Goal: Task Accomplishment & Management: Complete application form

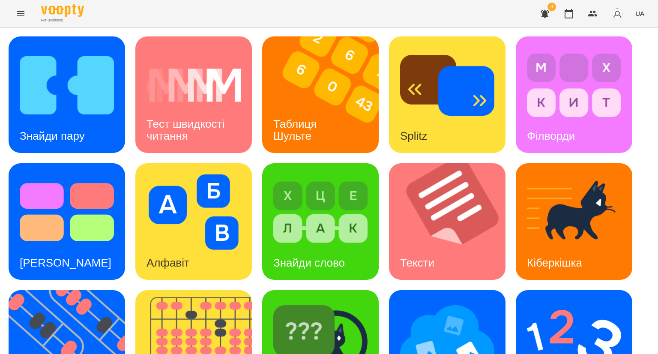
scroll to position [10, 0]
click at [74, 103] on img at bounding box center [67, 85] width 94 height 75
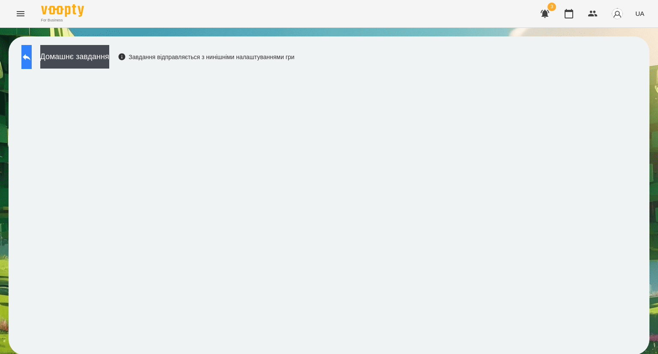
click at [28, 62] on button at bounding box center [26, 57] width 10 height 24
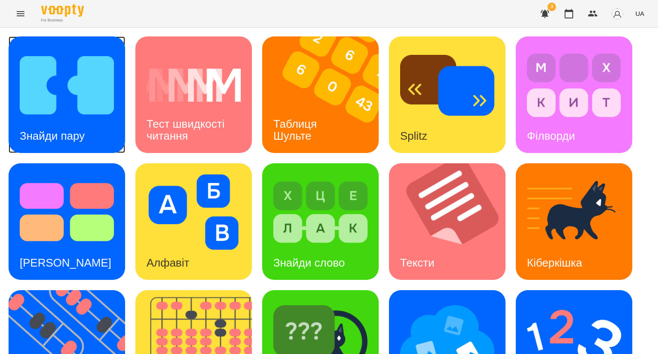
click at [79, 107] on img at bounding box center [67, 85] width 94 height 75
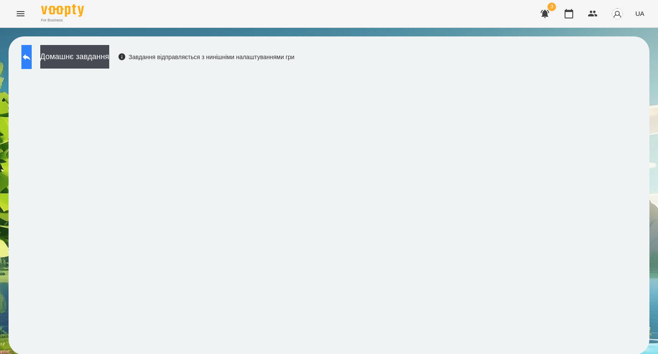
click at [31, 62] on button at bounding box center [26, 57] width 10 height 24
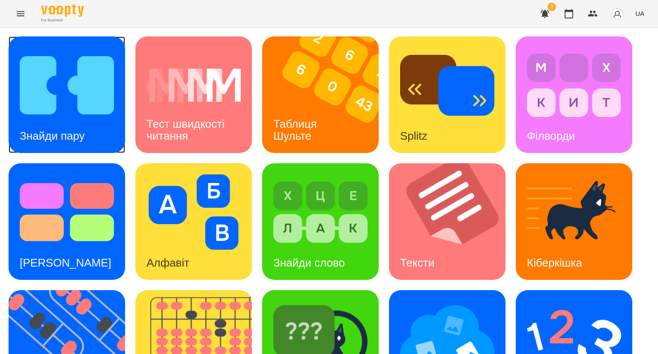
click at [60, 110] on img at bounding box center [67, 85] width 94 height 75
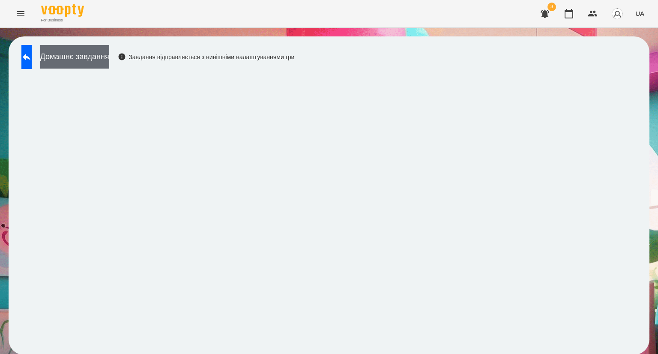
click at [92, 60] on button "Домашнє завдання" at bounding box center [74, 57] width 69 height 24
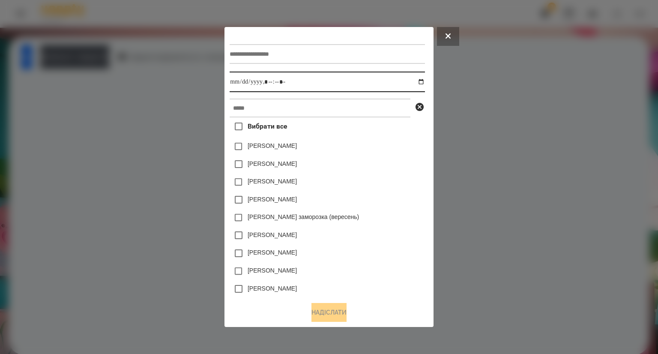
click at [276, 81] on input "datetime-local" at bounding box center [326, 81] width 195 height 21
click at [423, 81] on input "datetime-local" at bounding box center [326, 81] width 195 height 21
type input "**********"
click at [406, 224] on div "[PERSON_NAME] заморозка (вересень)" at bounding box center [326, 217] width 195 height 18
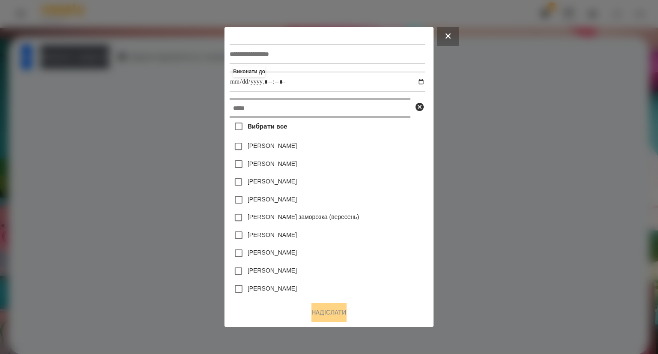
click at [242, 109] on input "text" at bounding box center [319, 107] width 181 height 19
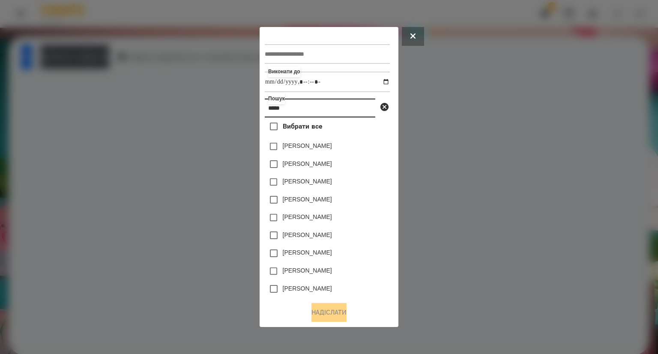
type input "*****"
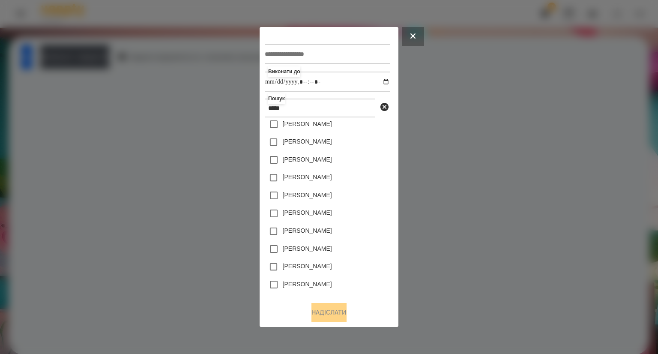
scroll to position [41, 0]
click at [322, 313] on button "Надіслати" at bounding box center [328, 312] width 35 height 19
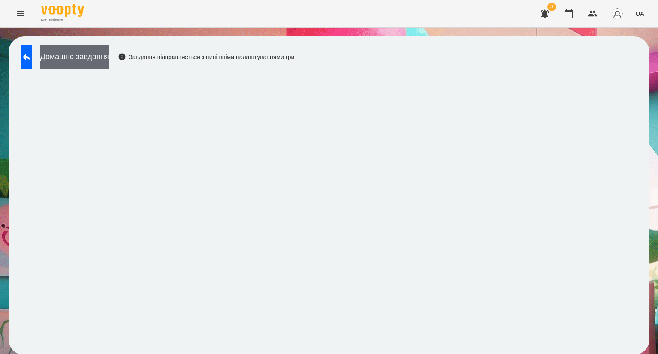
click at [98, 58] on button "Домашнє завдання" at bounding box center [74, 57] width 69 height 24
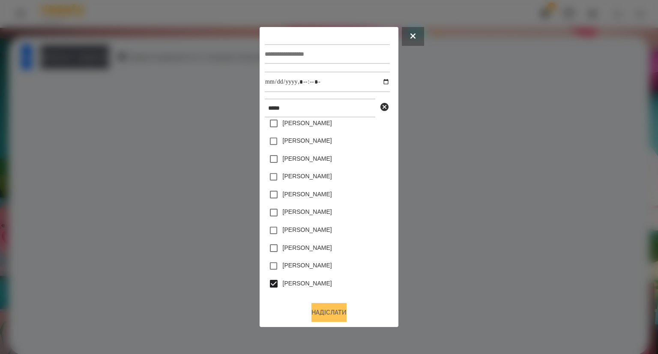
click at [329, 313] on button "Надіслати" at bounding box center [328, 312] width 35 height 19
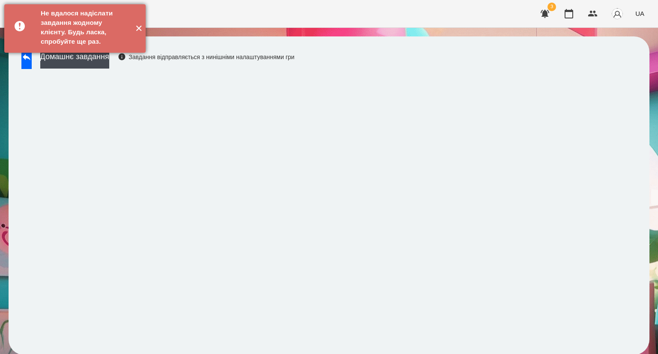
click at [139, 30] on button "✕" at bounding box center [138, 28] width 14 height 48
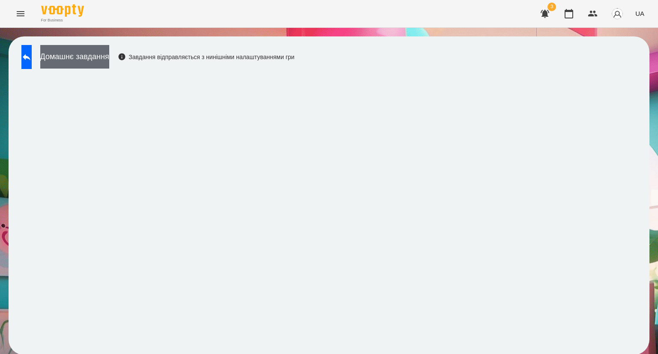
click at [86, 57] on button "Домашнє завдання" at bounding box center [74, 57] width 69 height 24
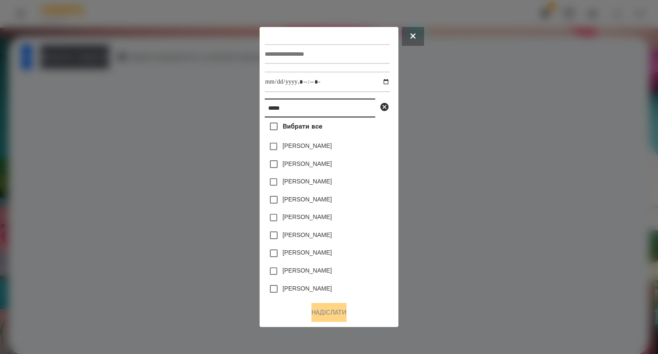
click at [299, 108] on input "*****" at bounding box center [320, 107] width 110 height 19
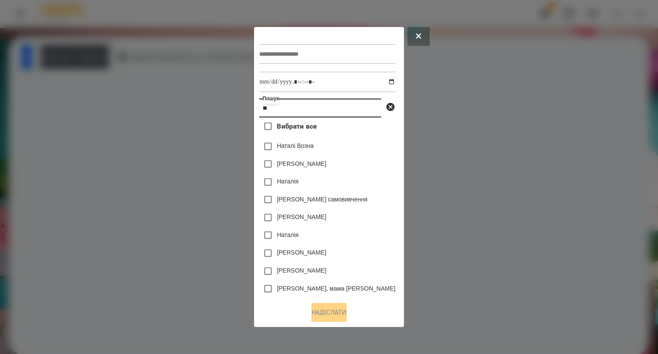
type input "*"
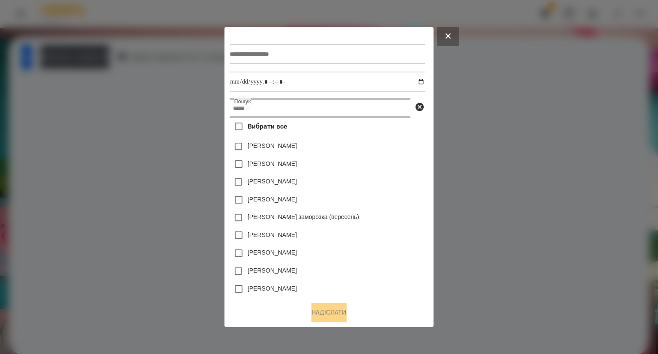
click at [271, 110] on input "text" at bounding box center [319, 107] width 181 height 19
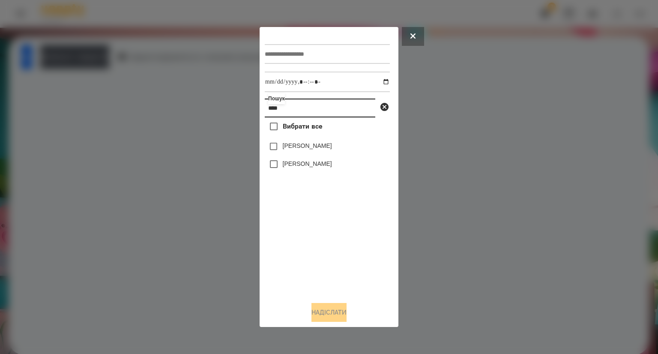
type input "****"
click at [316, 312] on button "Надіслати" at bounding box center [328, 312] width 35 height 19
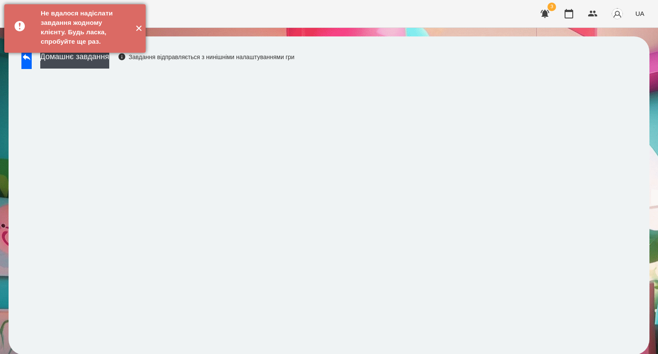
click at [134, 35] on button "✕" at bounding box center [138, 28] width 14 height 48
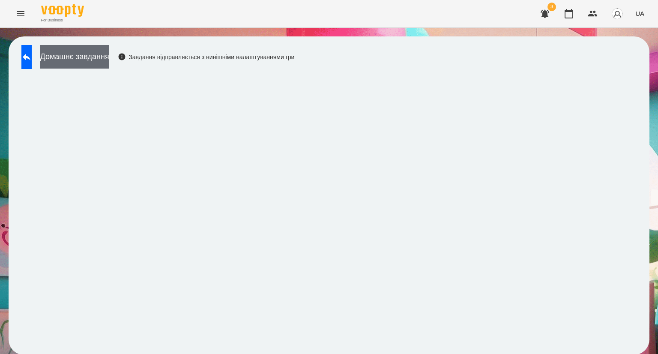
click at [109, 58] on button "Домашнє завдання" at bounding box center [74, 57] width 69 height 24
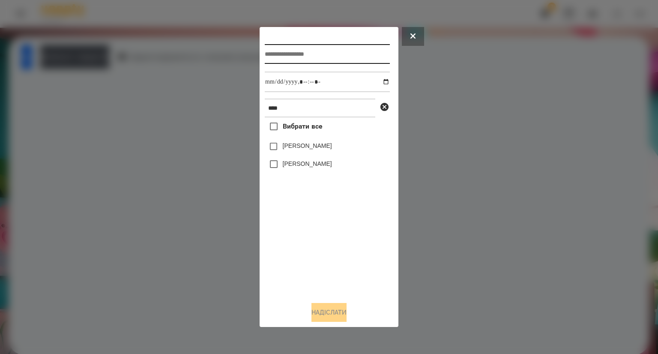
click at [305, 55] on input "text" at bounding box center [327, 54] width 125 height 20
type input "**********"
click at [311, 310] on button "Надіслати" at bounding box center [328, 312] width 35 height 19
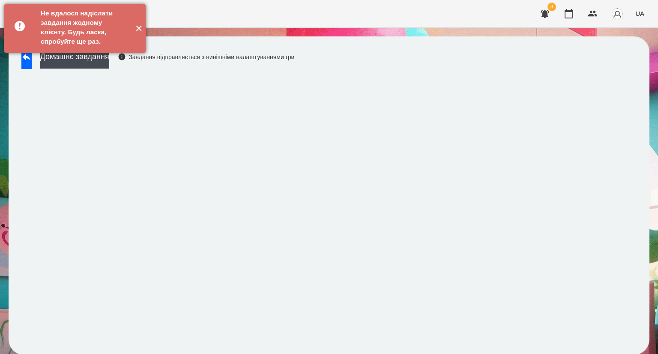
click at [137, 31] on button "✕" at bounding box center [138, 28] width 14 height 48
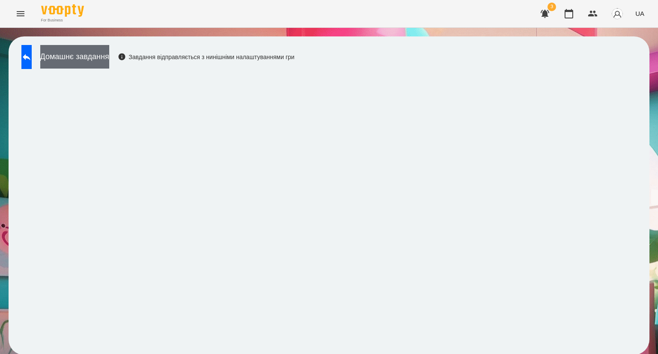
click at [109, 53] on button "Домашнє завдання" at bounding box center [74, 57] width 69 height 24
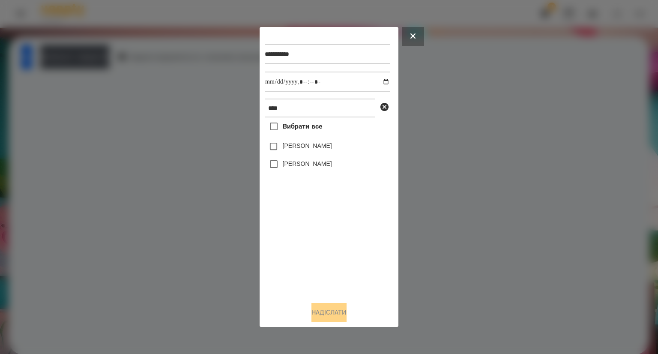
click at [298, 198] on div "Вибрати все [PERSON_NAME] [PERSON_NAME]" at bounding box center [327, 205] width 125 height 177
click at [299, 108] on input "****" at bounding box center [320, 107] width 110 height 19
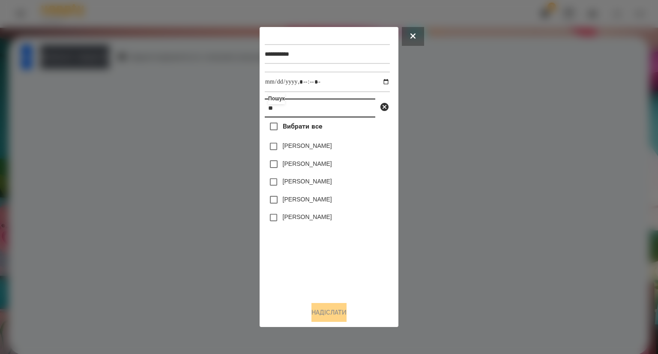
type input "*"
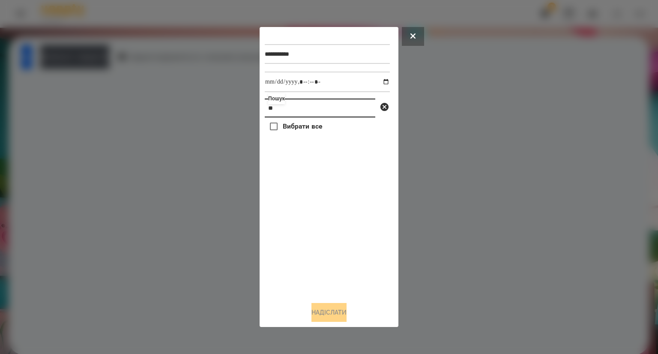
type input "*"
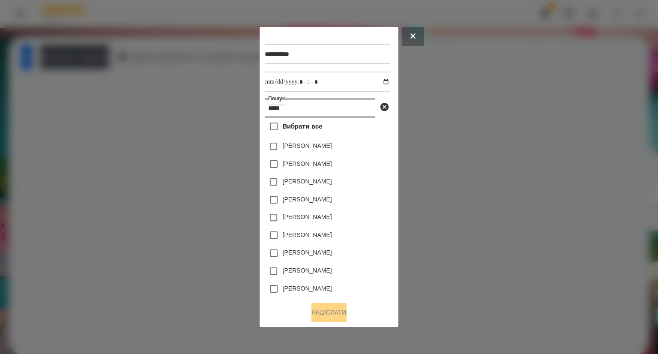
type input "*****"
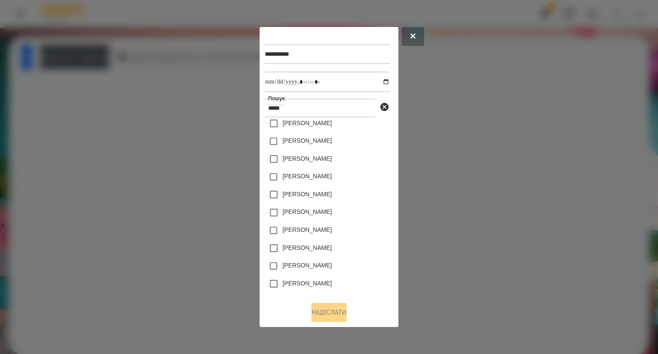
drag, startPoint x: 386, startPoint y: 242, endPoint x: 385, endPoint y: 292, distance: 49.7
click at [385, 292] on div "Вибрати все [PERSON_NAME] [PERSON_NAME] [PERSON_NAME] [PERSON_NAME] [PERSON_NAM…" at bounding box center [327, 205] width 125 height 177
click at [367, 285] on div "[PERSON_NAME]" at bounding box center [327, 283] width 125 height 18
click at [335, 310] on button "Надіслати" at bounding box center [328, 312] width 35 height 19
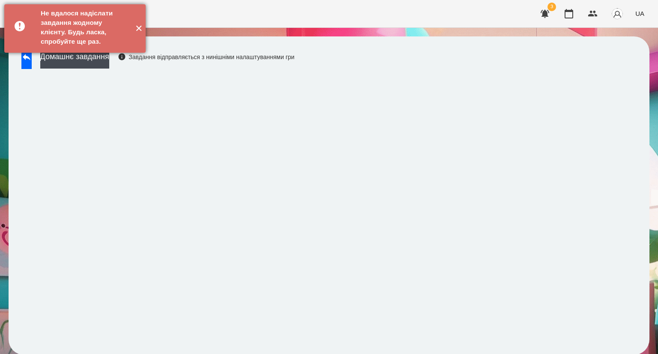
click at [134, 34] on button "✕" at bounding box center [138, 28] width 14 height 48
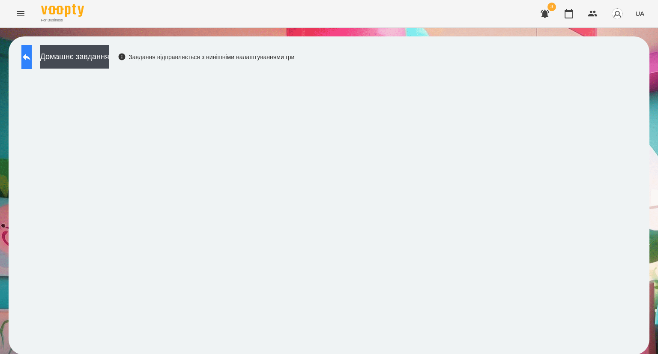
click at [27, 59] on button at bounding box center [26, 57] width 10 height 24
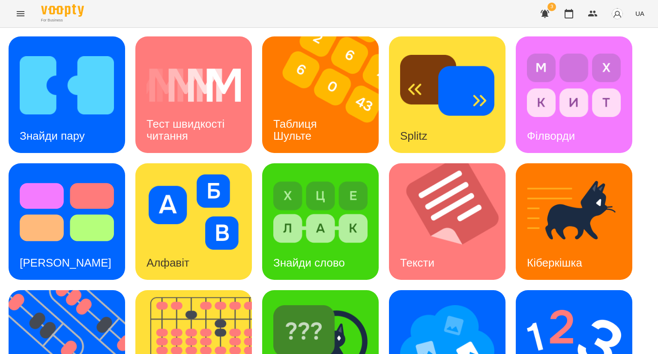
scroll to position [168, 0]
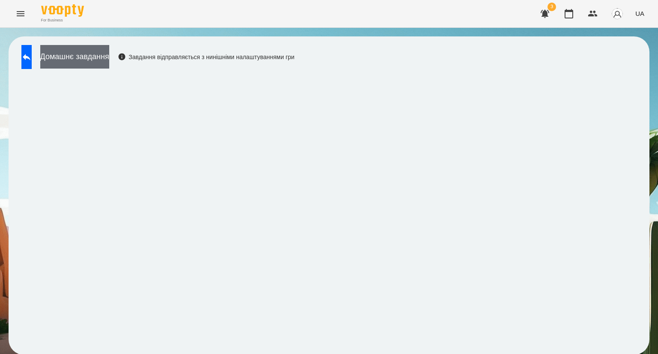
click at [89, 56] on button "Домашнє завдання" at bounding box center [74, 57] width 69 height 24
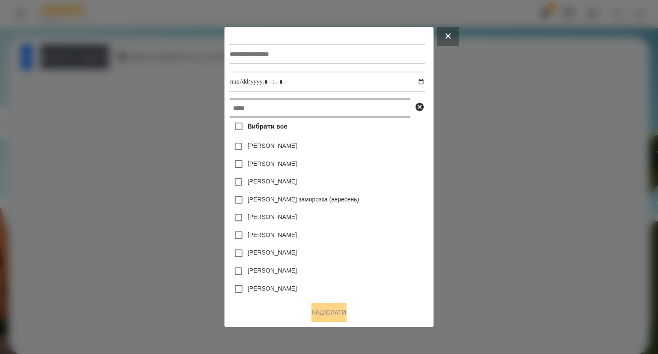
click at [271, 111] on input "text" at bounding box center [319, 107] width 181 height 19
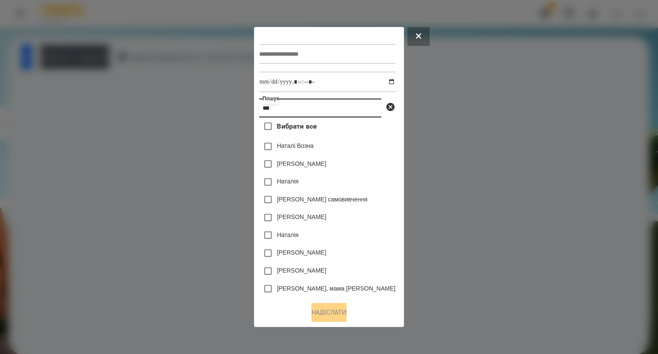
click at [270, 110] on input "***" at bounding box center [320, 107] width 122 height 19
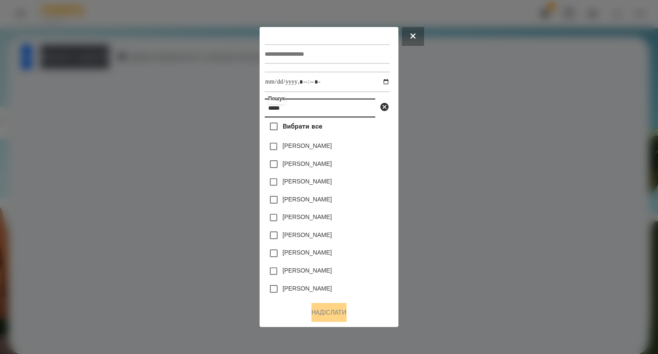
type input "*****"
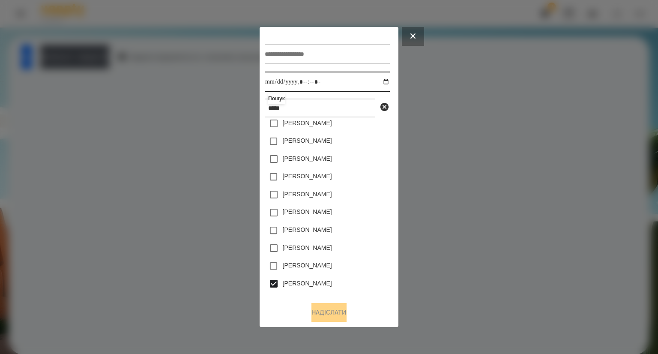
click at [332, 81] on input "datetime-local" at bounding box center [327, 81] width 125 height 21
click at [381, 84] on input "datetime-local" at bounding box center [327, 81] width 125 height 21
type input "**********"
click at [344, 288] on div "[PERSON_NAME]" at bounding box center [327, 283] width 125 height 18
click at [325, 315] on button "Надіслати" at bounding box center [328, 312] width 35 height 19
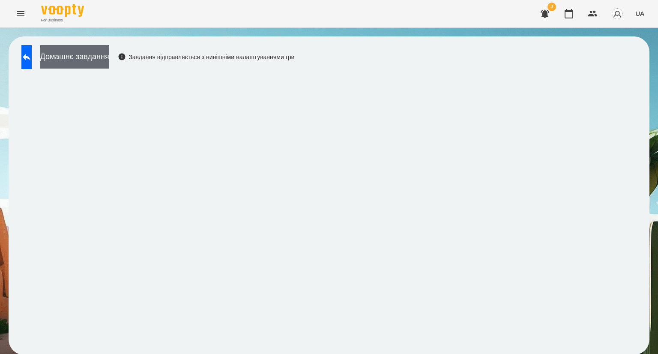
click at [109, 62] on button "Домашнє завдання" at bounding box center [74, 57] width 69 height 24
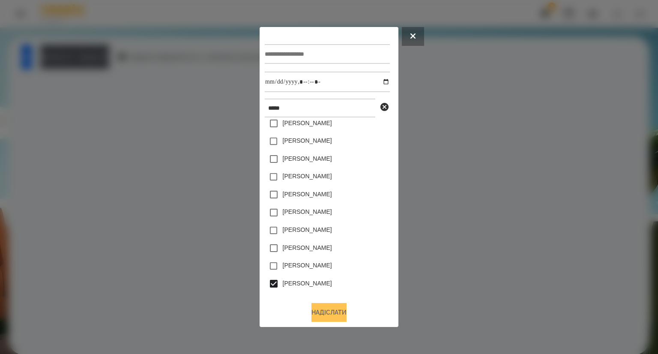
click at [316, 312] on button "Надіслати" at bounding box center [328, 312] width 35 height 19
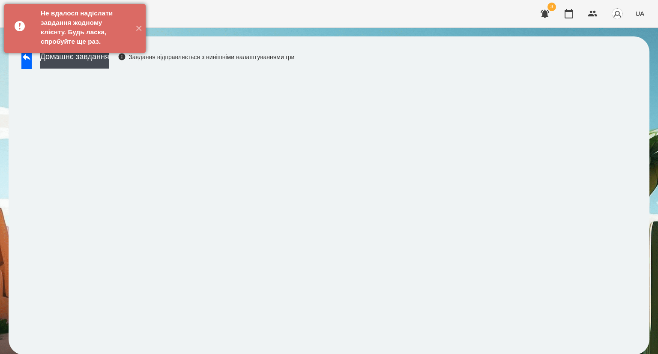
click at [20, 26] on icon at bounding box center [22, 28] width 14 height 14
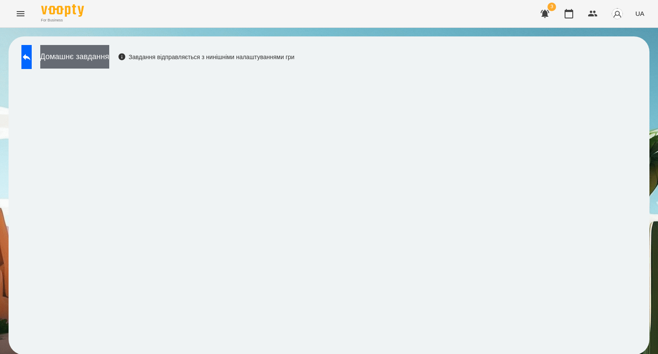
click at [71, 58] on button "Домашнє завдання" at bounding box center [74, 57] width 69 height 24
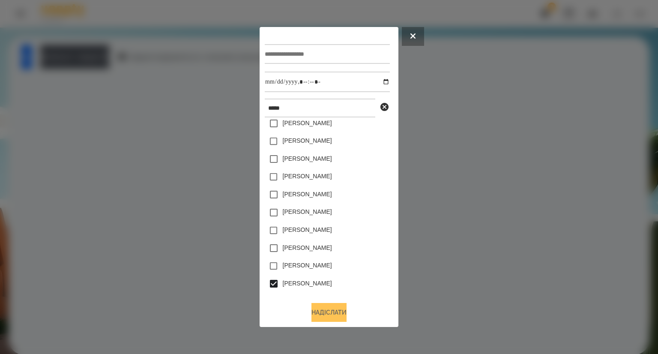
click at [329, 315] on button "Надіслати" at bounding box center [328, 312] width 35 height 19
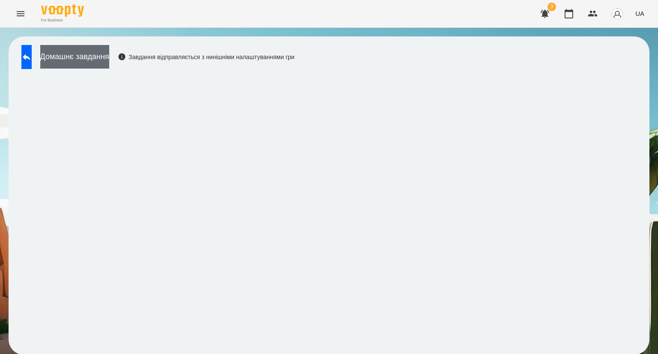
click at [108, 57] on button "Домашнє завдання" at bounding box center [74, 57] width 69 height 24
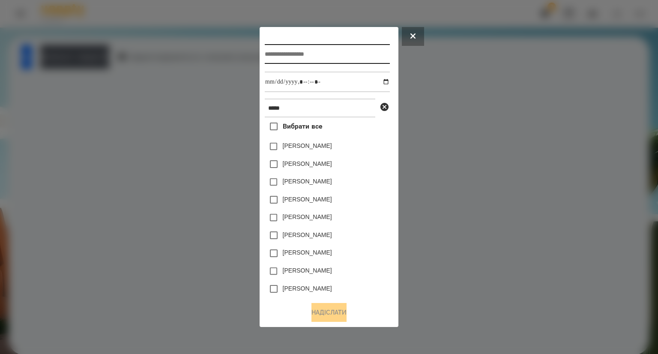
click at [320, 56] on input "text" at bounding box center [327, 54] width 125 height 20
click at [380, 79] on input "datetime-local" at bounding box center [327, 81] width 125 height 21
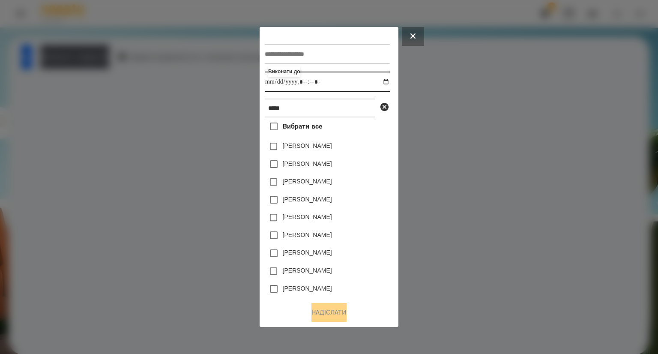
type input "**********"
click at [363, 238] on div "[PERSON_NAME]" at bounding box center [327, 235] width 125 height 18
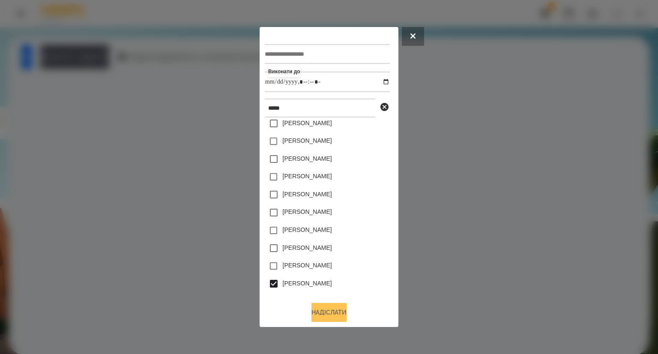
click at [322, 315] on button "Надіслати" at bounding box center [328, 312] width 35 height 19
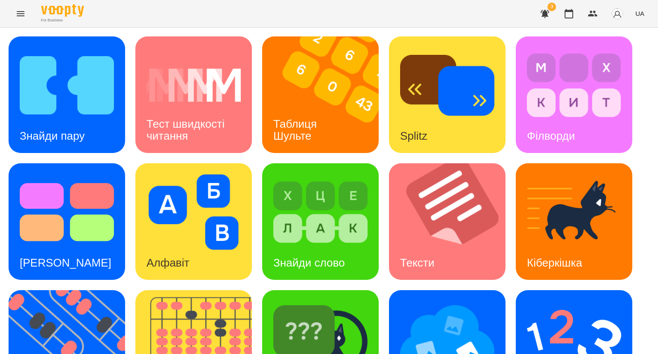
click at [25, 15] on icon "Menu" at bounding box center [20, 14] width 10 height 10
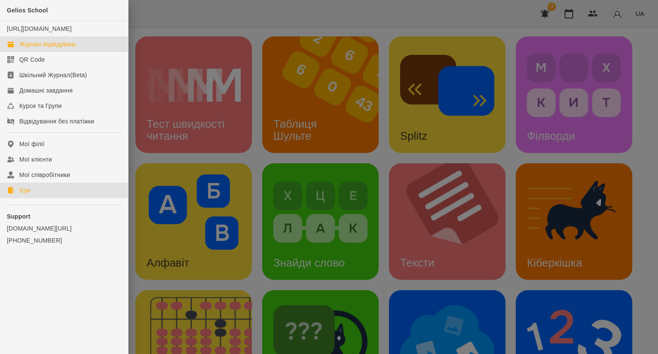
click at [32, 47] on link "Журнал відвідувань" at bounding box center [64, 43] width 128 height 15
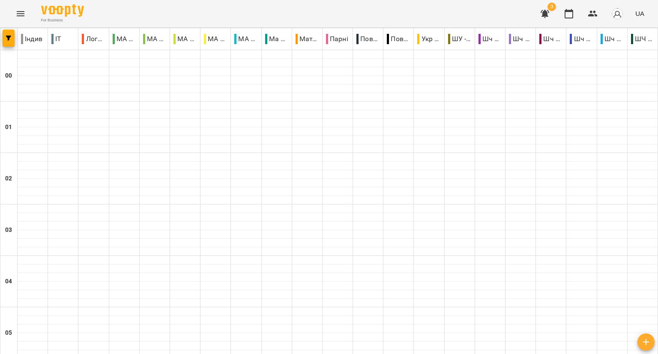
scroll to position [918, 0]
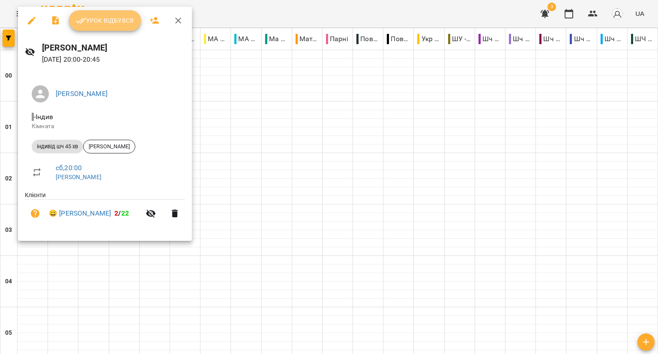
click at [104, 23] on span "Урок відбувся" at bounding box center [105, 20] width 58 height 10
